Goal: Find specific page/section: Find specific page/section

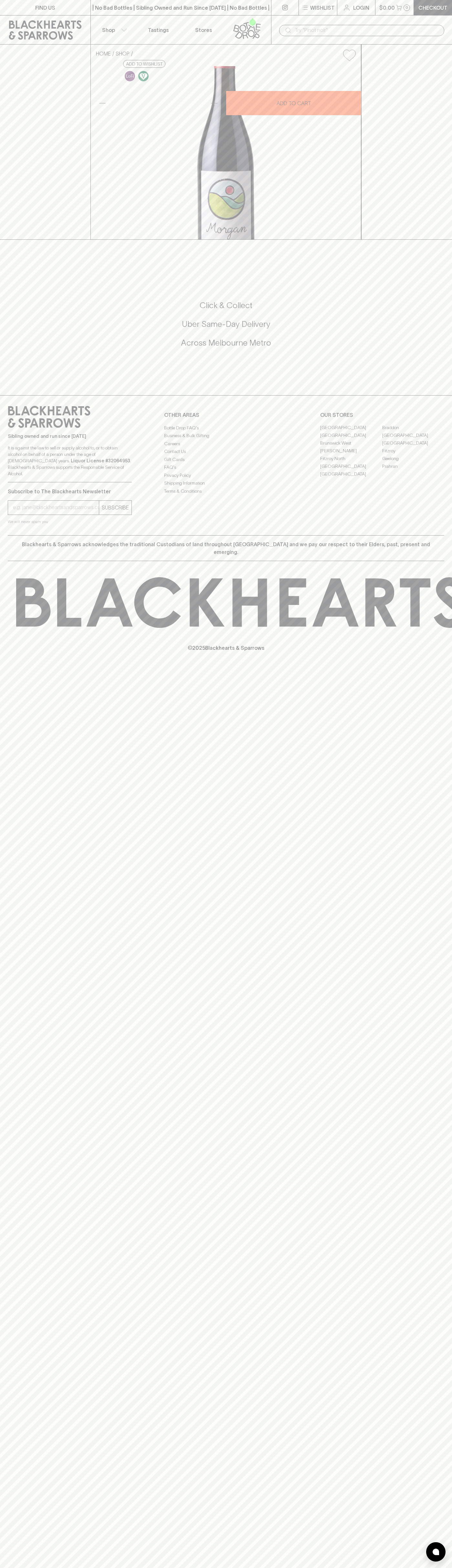
click at [444, 27] on div "​" at bounding box center [361, 30] width 181 height 29
click at [443, 825] on div "FIND US | No Bad Bottles | Sibling Owned and Run Since [DATE] | No Bad Bottles …" at bounding box center [226, 784] width 452 height 1568
click at [20, 1567] on html "FIND US | No Bad Bottles | Sibling Owned and Run Since [DATE] | No Bad Bottles …" at bounding box center [226, 784] width 452 height 1568
click at [13, 873] on div "FIND US | No Bad Bottles | Sibling Owned and Run Since [DATE] | No Bad Bottles …" at bounding box center [226, 784] width 452 height 1568
